Goal: Navigation & Orientation: Find specific page/section

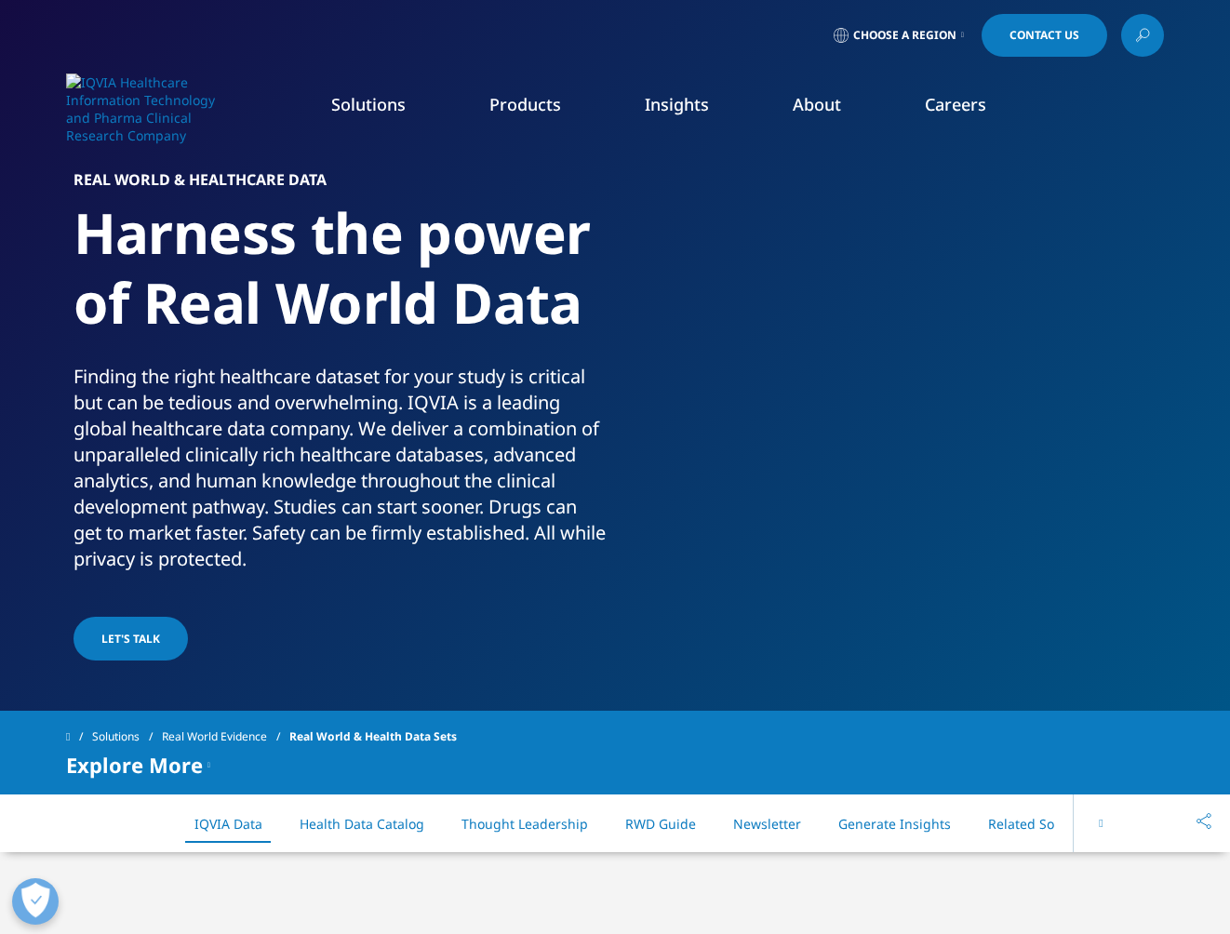
click at [375, 556] on p "Finding the right healthcare dataset for your study is critical but can be tedi…" at bounding box center [340, 473] width 535 height 219
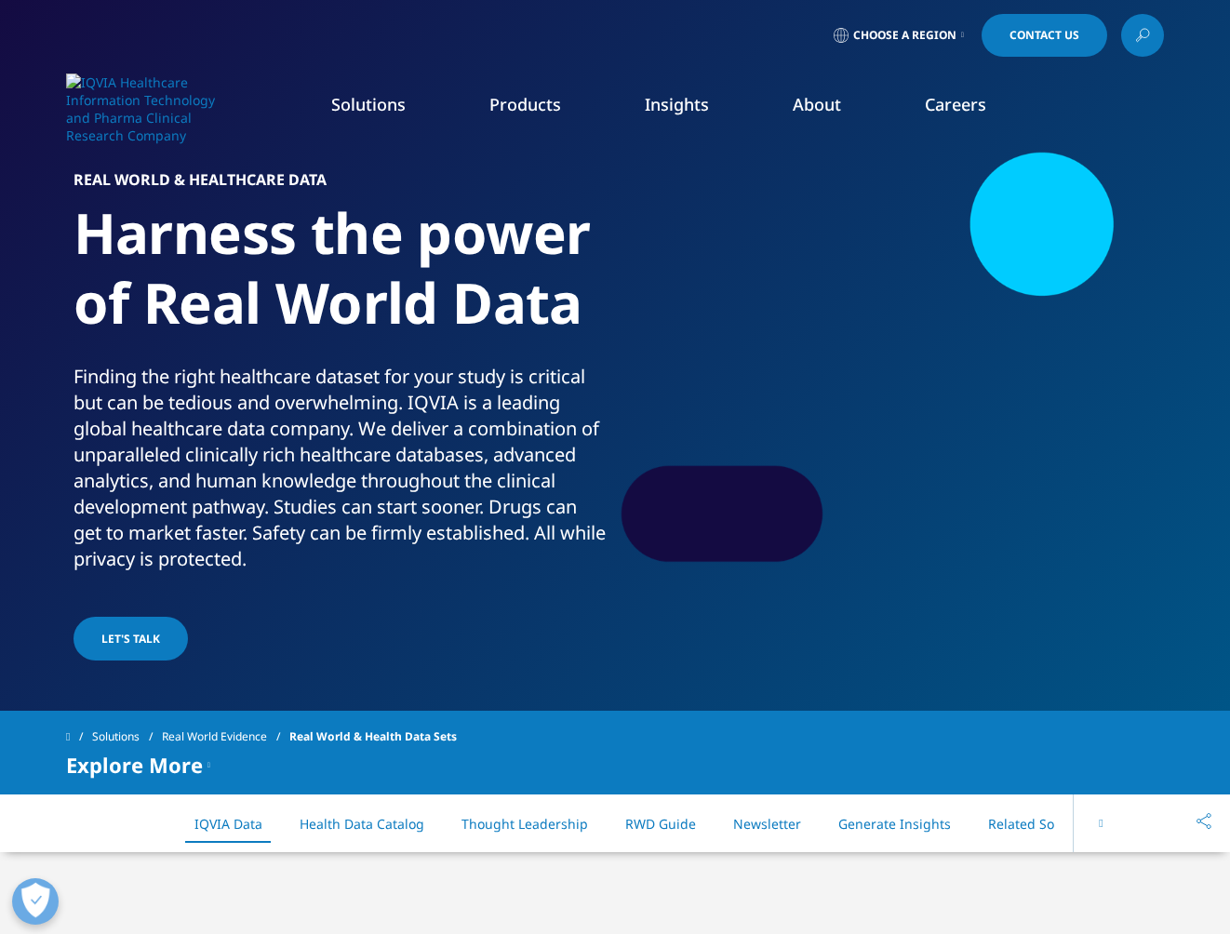
click at [372, 106] on link "Solutions" at bounding box center [368, 104] width 74 height 22
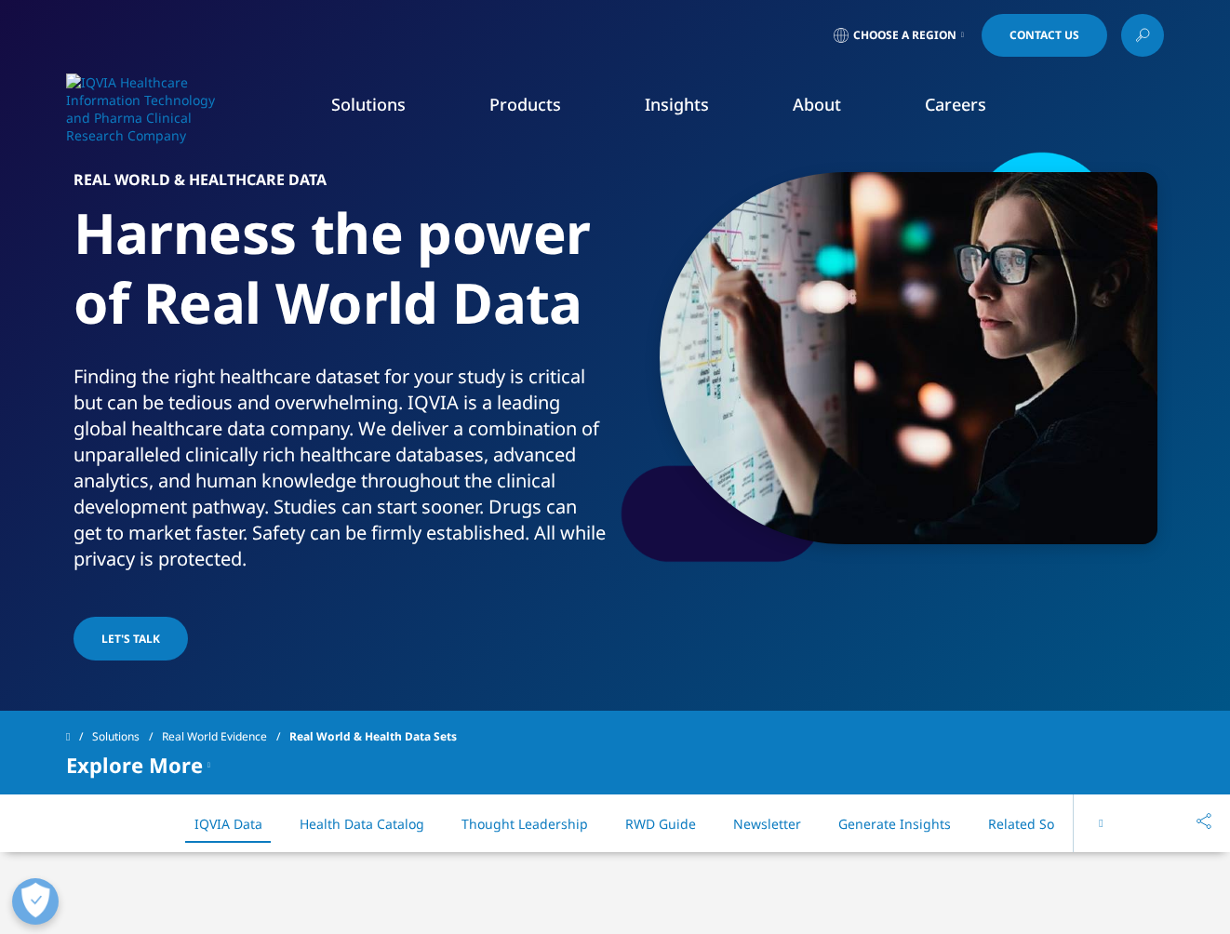
click at [372, 106] on link "Solutions" at bounding box center [368, 104] width 74 height 22
click at [159, 209] on h5 "BLOGS, WHITE PAPERS & CASE STUDIES" at bounding box center [149, 224] width 224 height 60
click at [125, 362] on link "DISCOVER INSIGHTS" at bounding box center [155, 361] width 236 height 16
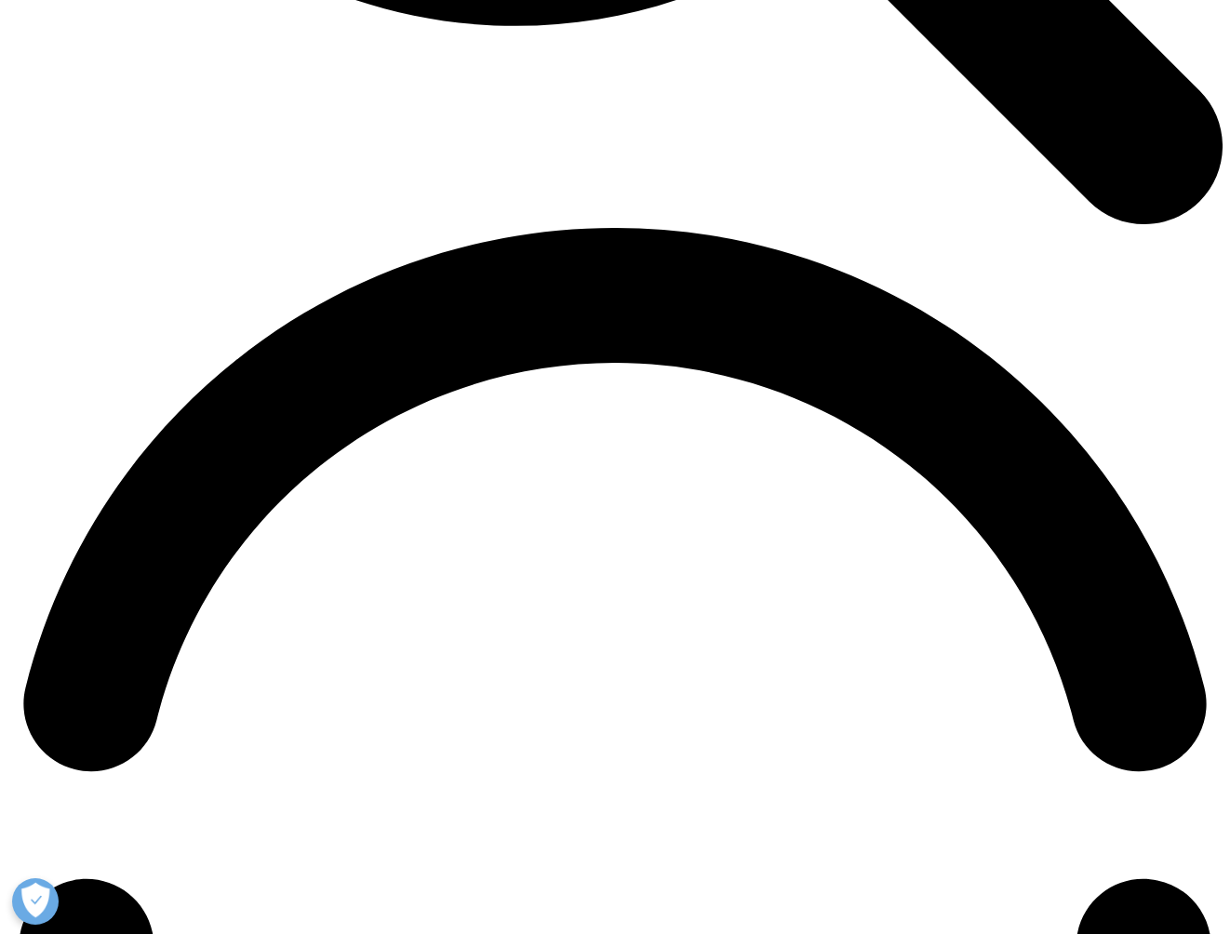
scroll to position [2212, 0]
